Goal: Find specific page/section: Find specific page/section

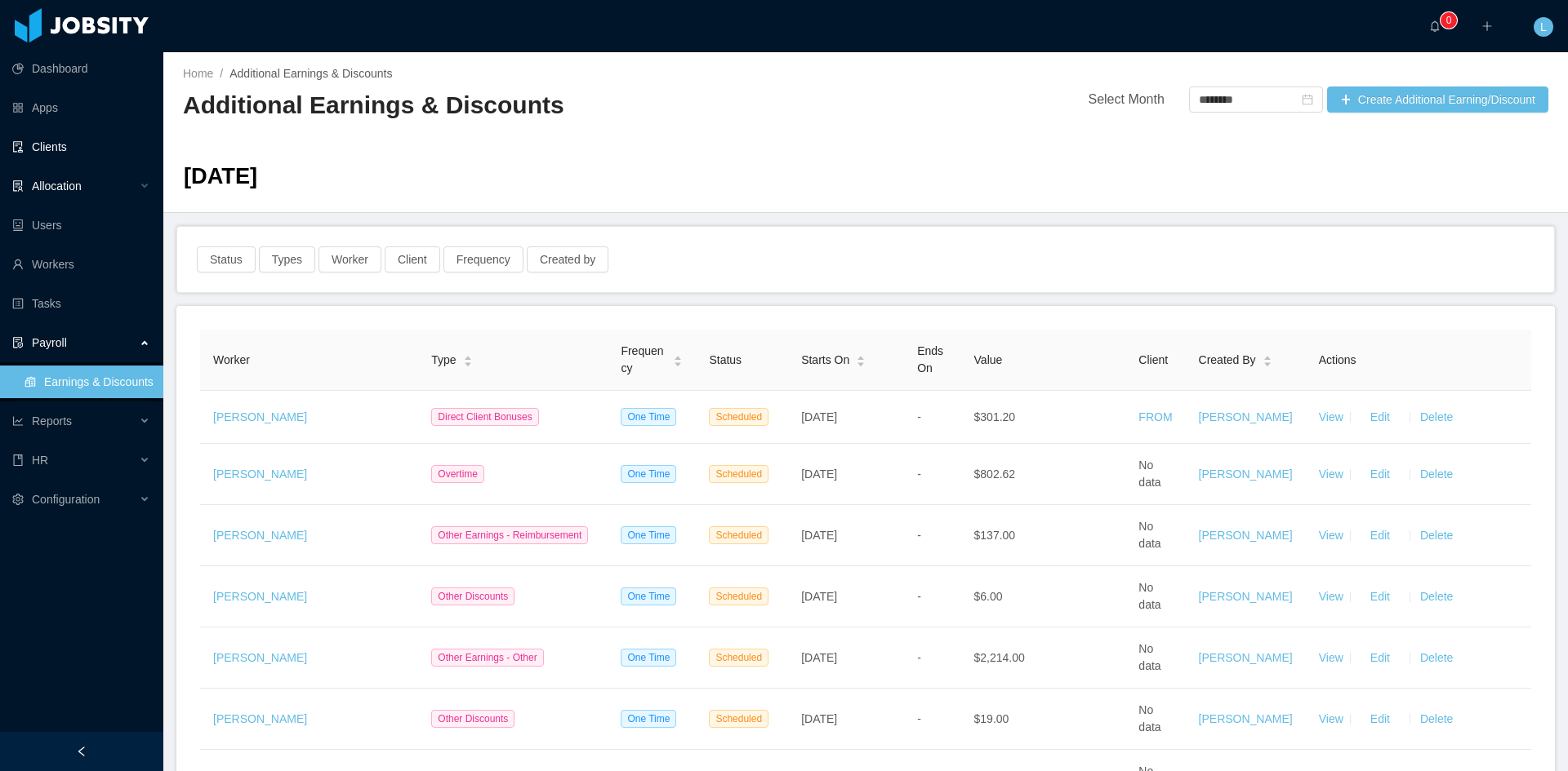
scroll to position [2367, 0]
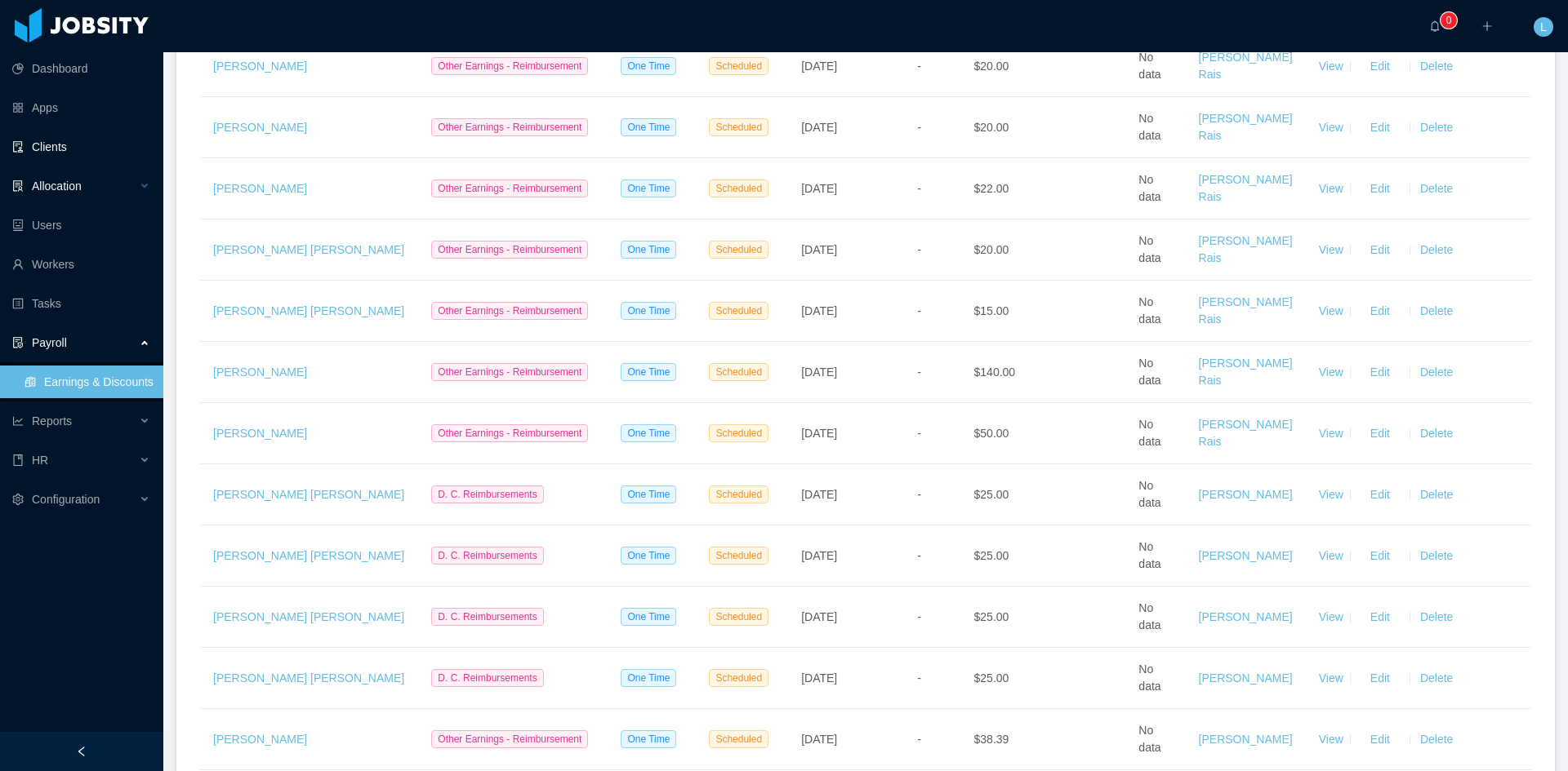
click at [93, 190] on div "Allocation" at bounding box center [81, 186] width 163 height 33
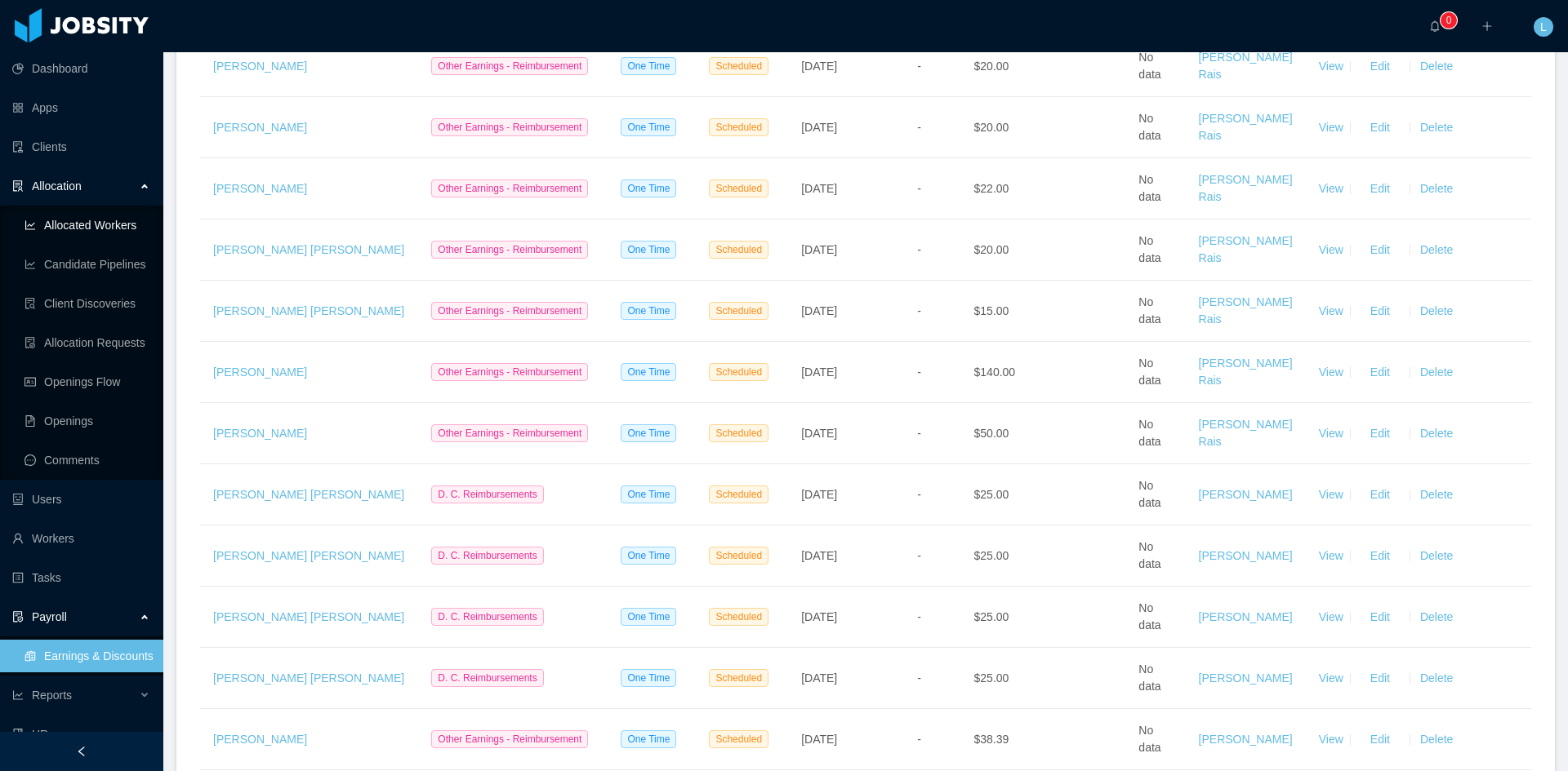
click at [89, 227] on link "Allocated Workers" at bounding box center [86, 226] width 125 height 33
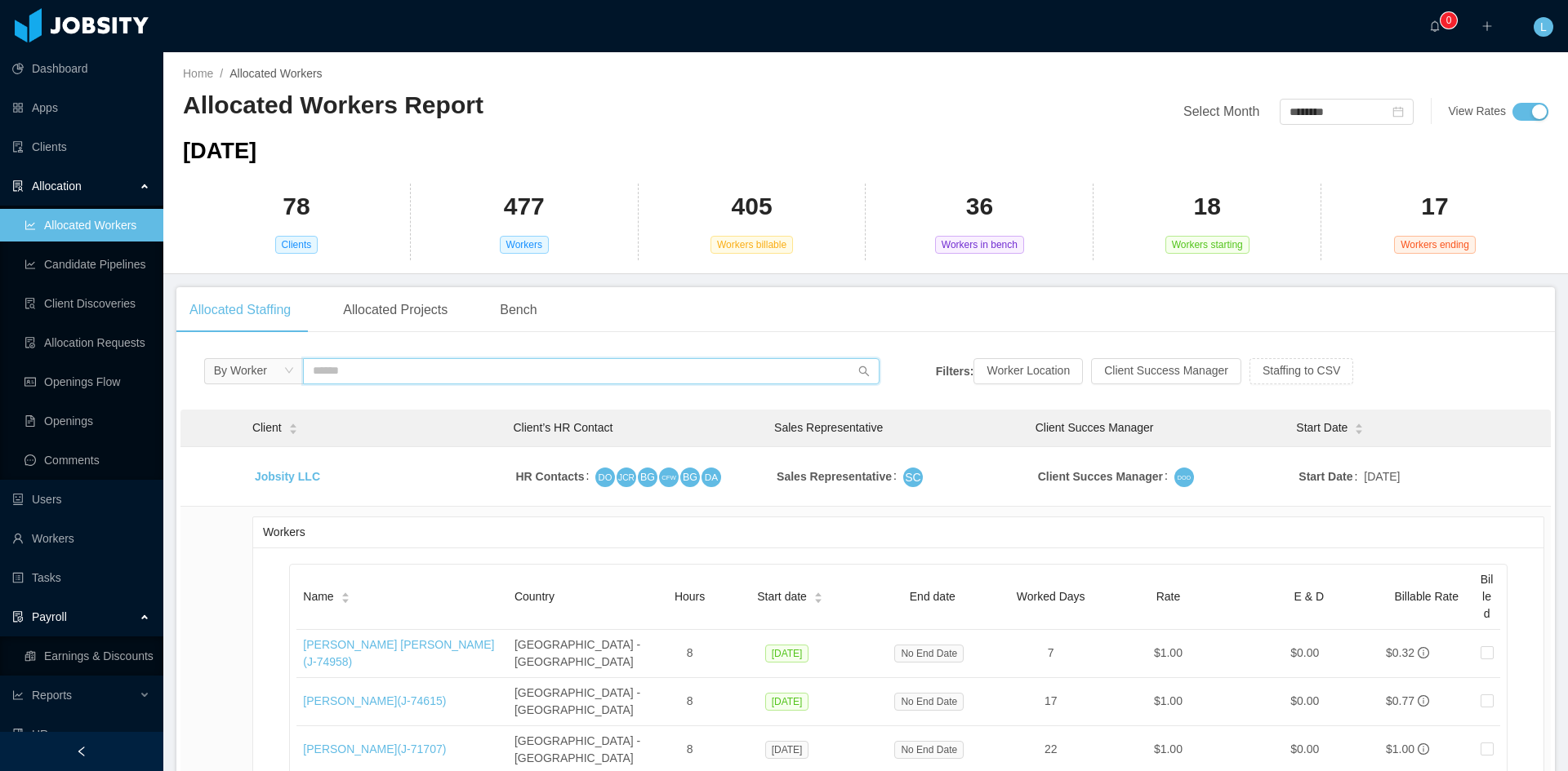
click at [566, 365] on input "text" at bounding box center [591, 372] width 577 height 26
type input "*"
type input "****"
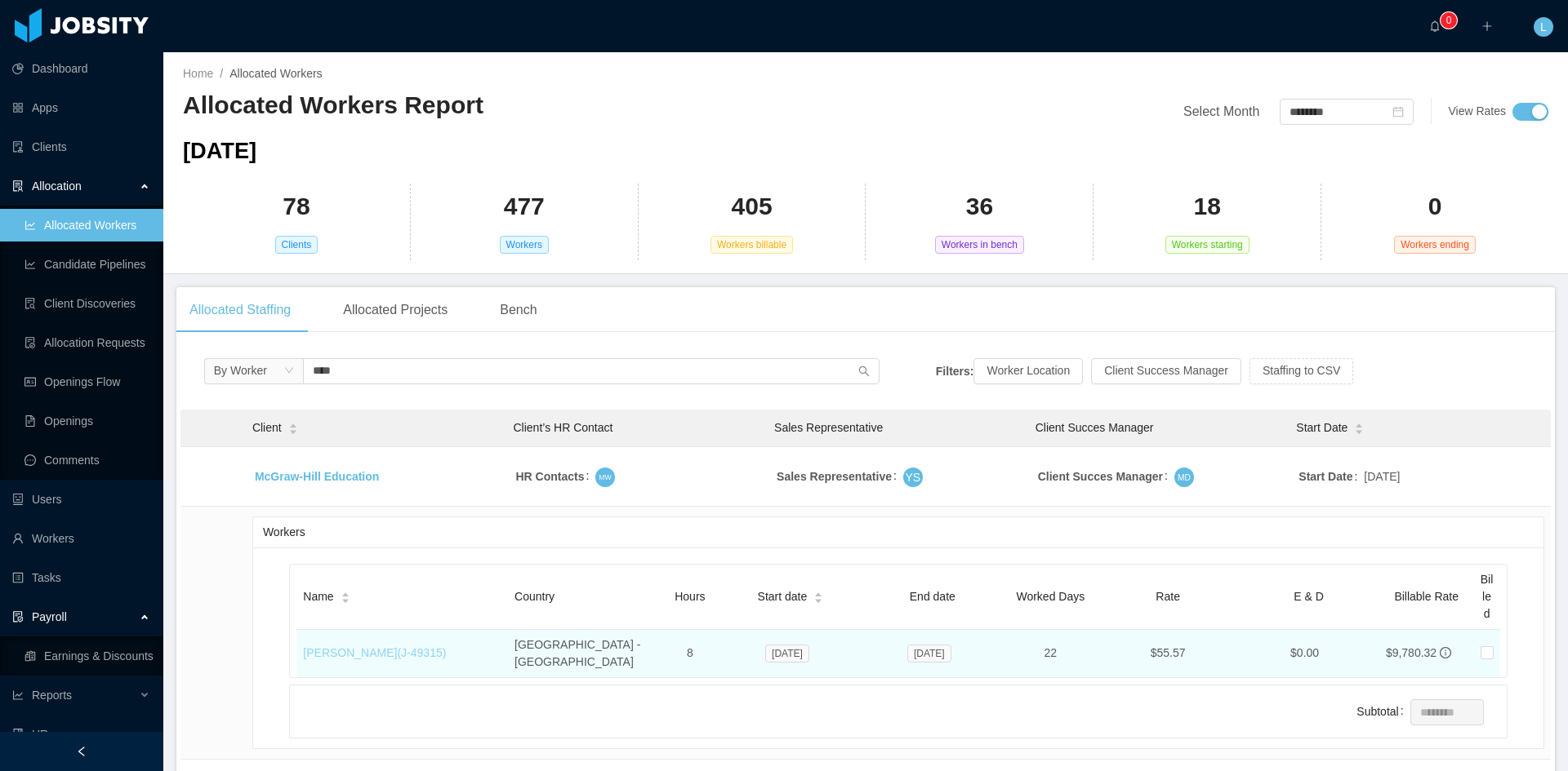
click at [446, 647] on link "[PERSON_NAME] (J- 49315 )" at bounding box center [374, 653] width 143 height 13
